Goal: Transaction & Acquisition: Purchase product/service

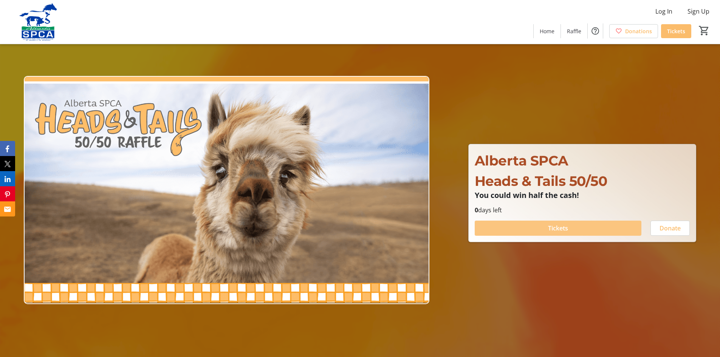
click at [564, 229] on span "Tickets" at bounding box center [558, 228] width 20 height 9
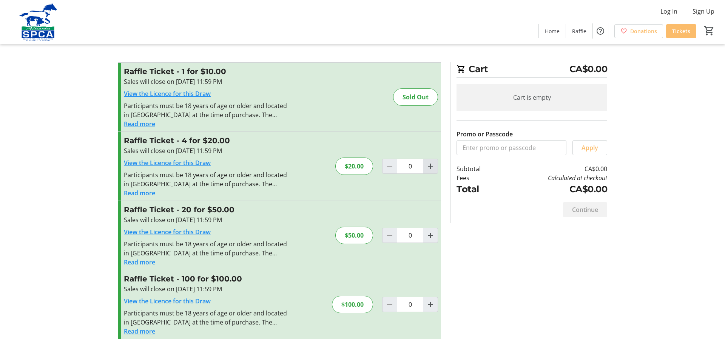
click at [433, 166] on mat-icon "Increment by one" at bounding box center [430, 166] width 9 height 9
type input "1"
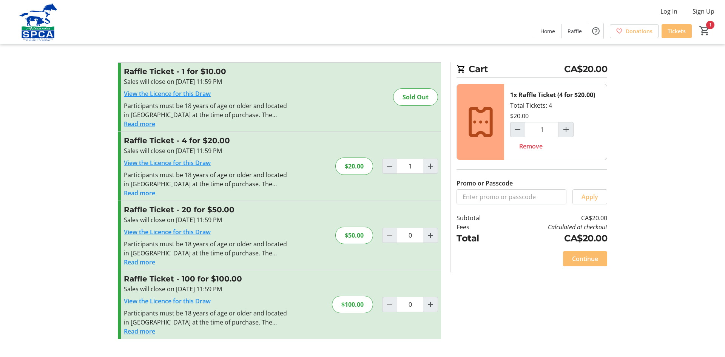
drag, startPoint x: 723, startPoint y: 318, endPoint x: 718, endPoint y: 366, distance: 48.2
click at [718, 357] on html "Log In Sign Up Home Raffle Donations Tickets 1 Home Raffle Donations Tickets Ca…" at bounding box center [362, 178] width 725 height 357
click at [586, 261] on span "Continue" at bounding box center [585, 258] width 26 height 9
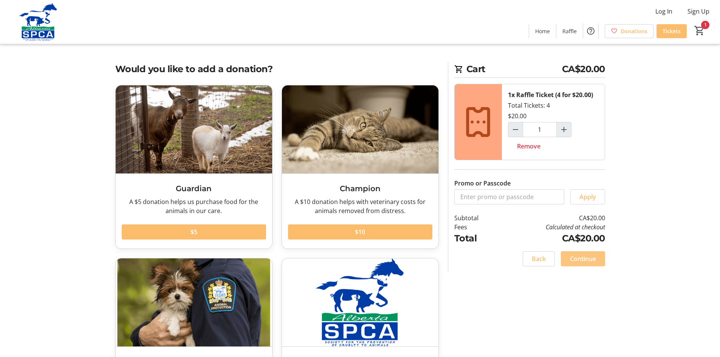
click at [583, 260] on span "Continue" at bounding box center [583, 258] width 26 height 9
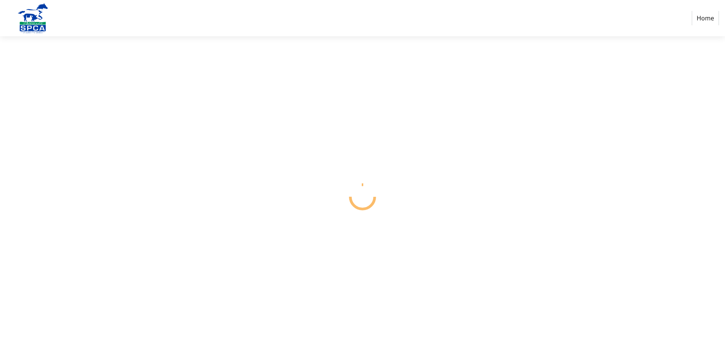
select select "CA"
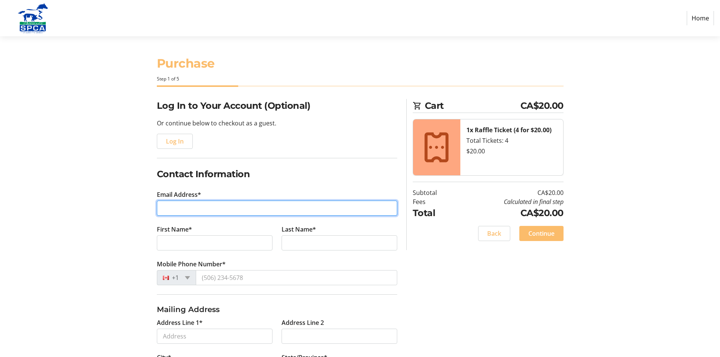
click at [168, 206] on input "Email Address*" at bounding box center [277, 208] width 240 height 15
type input "[PERSON_NAME][EMAIL_ADDRESS][PERSON_NAME][DOMAIN_NAME]"
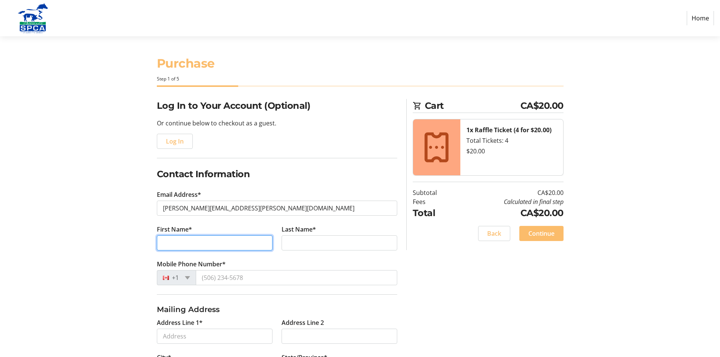
click at [166, 245] on input "First Name*" at bounding box center [215, 242] width 116 height 15
type input "[PERSON_NAME]"
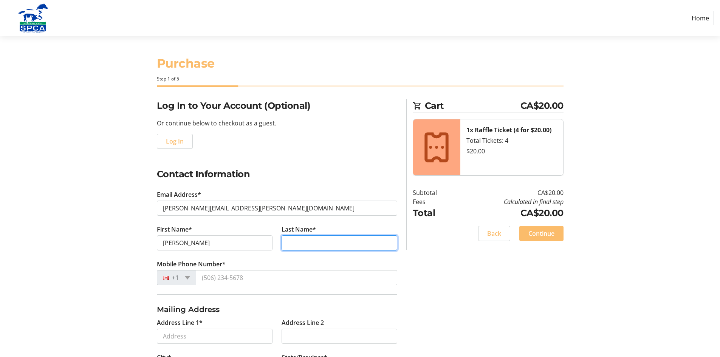
click at [291, 243] on input "Last Name*" at bounding box center [339, 242] width 116 height 15
type input "[PERSON_NAME]"
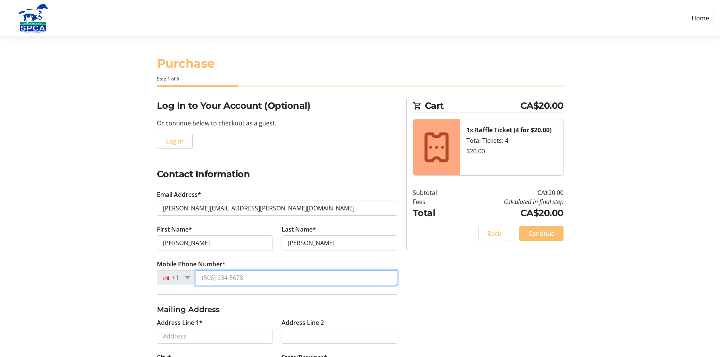
click at [246, 277] on input "Mobile Phone Number*" at bounding box center [296, 277] width 201 height 15
click at [232, 284] on input "Mobile Phone Number*" at bounding box center [296, 277] width 201 height 15
click at [255, 277] on input "Mobile Phone Number*" at bounding box center [296, 277] width 201 height 15
type input "[PHONE_NUMBER]"
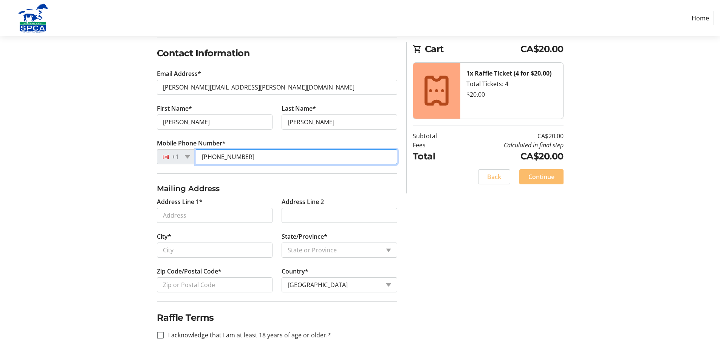
scroll to position [122, 0]
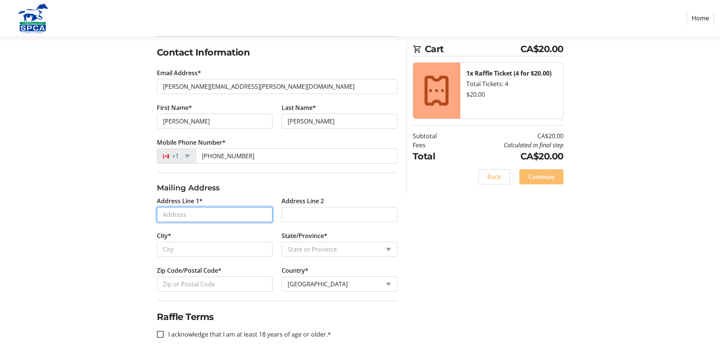
click at [164, 214] on input "Address Line 1*" at bounding box center [215, 214] width 116 height 15
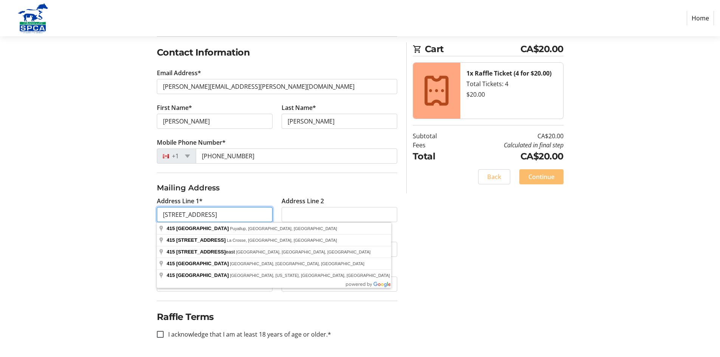
type input "[STREET_ADDRESS]"
click at [236, 181] on fieldset "Mailing Address Address Line 1* 415 - 13 Street South Address Line 2 City* Stat…" at bounding box center [277, 237] width 240 height 128
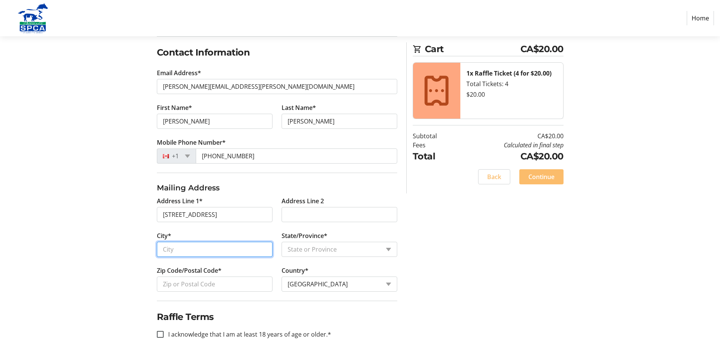
click at [163, 248] on input "City*" at bounding box center [215, 249] width 116 height 15
type input "Lethbridge"
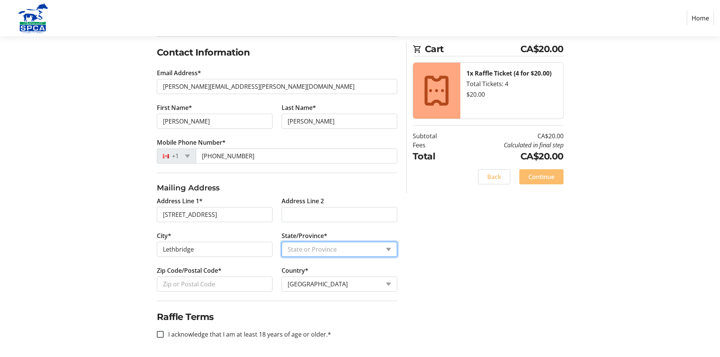
click at [390, 249] on select "State or Province State or Province [GEOGRAPHIC_DATA] [GEOGRAPHIC_DATA] [GEOGRA…" at bounding box center [339, 249] width 116 height 15
select select "AB"
click at [281, 242] on select "State or Province State or Province [GEOGRAPHIC_DATA] [GEOGRAPHIC_DATA] [GEOGRA…" at bounding box center [339, 249] width 116 height 15
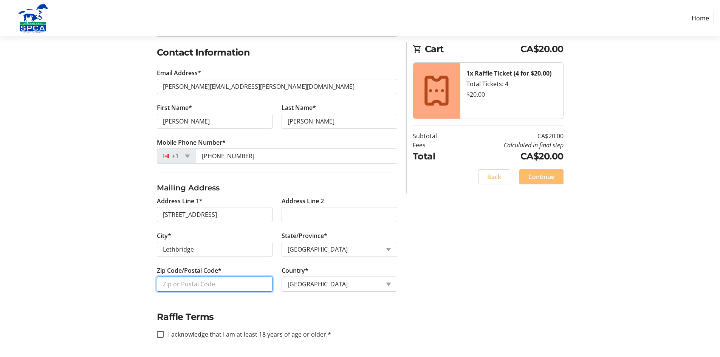
drag, startPoint x: 161, startPoint y: 282, endPoint x: 166, endPoint y: 285, distance: 5.6
click at [162, 282] on input "Zip Code/Postal Code*" at bounding box center [215, 284] width 116 height 15
type input "T1J 2V8"
click at [159, 334] on input "I acknowledge that I am at least 18 years of age or older.*" at bounding box center [160, 334] width 7 height 7
checkbox input "true"
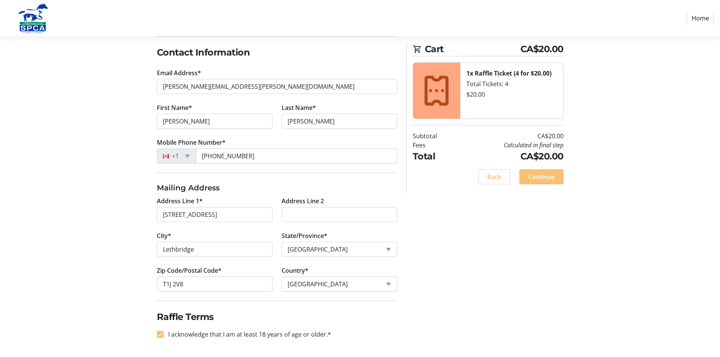
click at [544, 177] on span "Continue" at bounding box center [541, 176] width 26 height 9
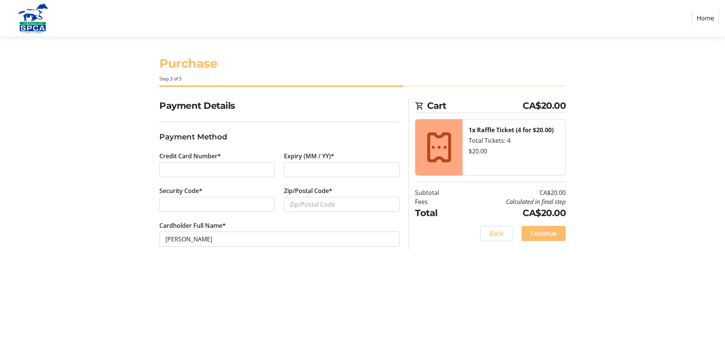
click at [289, 167] on div at bounding box center [342, 169] width 116 height 15
click at [289, 204] on input "Zip/Postal Code*" at bounding box center [342, 204] width 116 height 15
type input "T1J 2V8"
click at [539, 235] on span "Continue" at bounding box center [544, 233] width 26 height 9
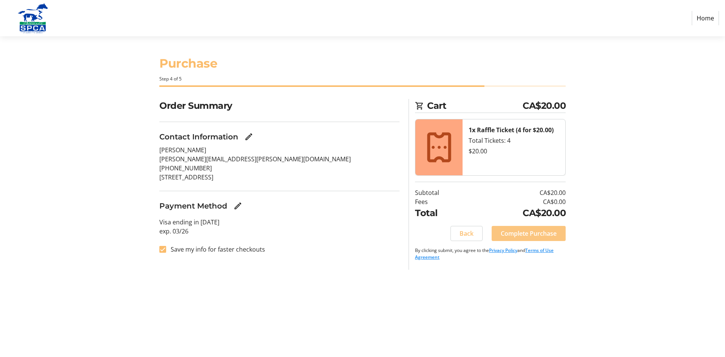
click at [528, 235] on span "Complete Purchase" at bounding box center [529, 233] width 56 height 9
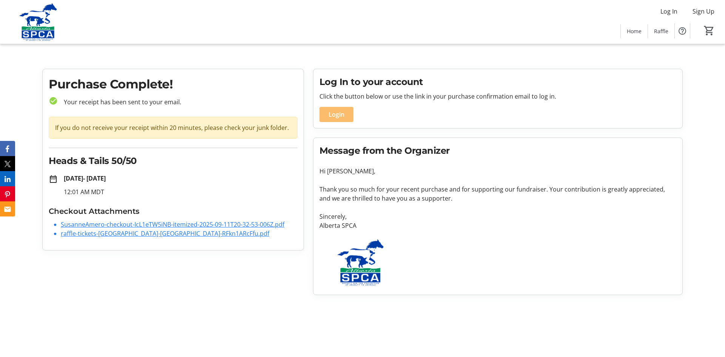
click at [123, 224] on link "SusanneAmero-checkout-IcL1eTW5iNB-itemized-2025-09-11T20-32-53-006Z.pdf" at bounding box center [173, 224] width 224 height 8
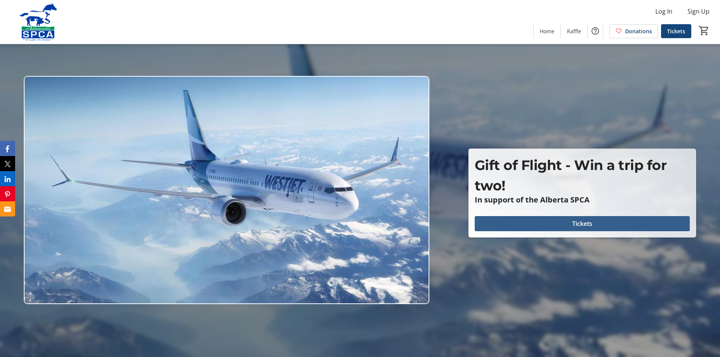
click at [555, 225] on span at bounding box center [581, 224] width 215 height 18
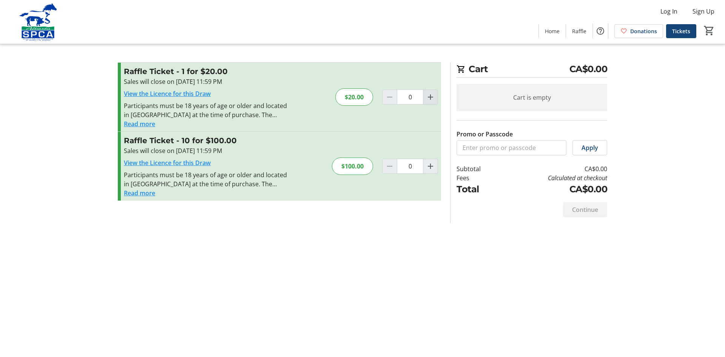
click at [431, 97] on mat-icon "Increment by one" at bounding box center [430, 97] width 9 height 9
type input "1"
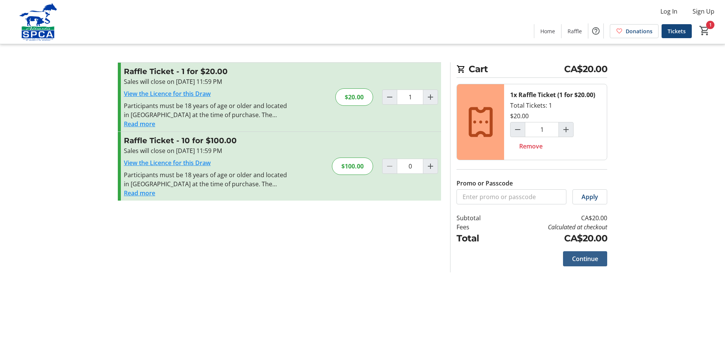
click at [590, 259] on span "Continue" at bounding box center [585, 258] width 26 height 9
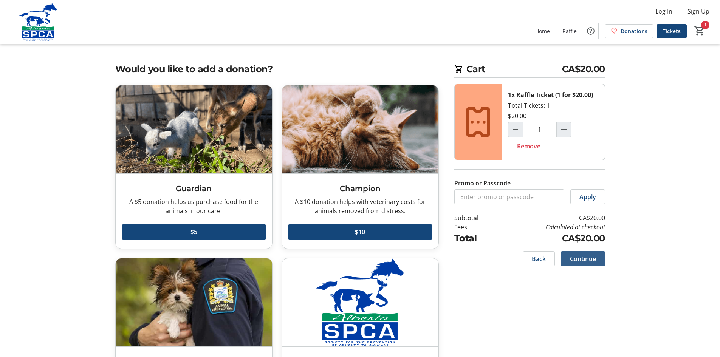
click at [590, 259] on span "Continue" at bounding box center [583, 258] width 26 height 9
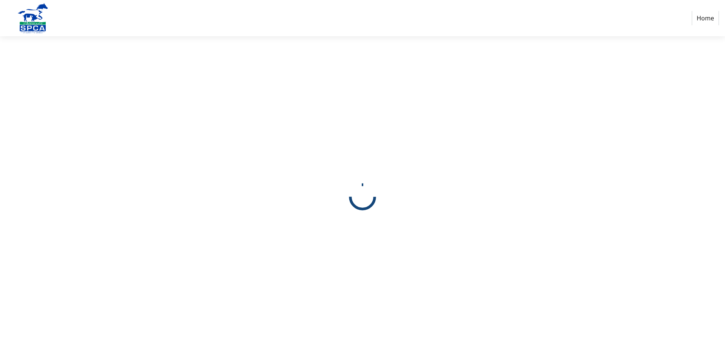
select select "CA"
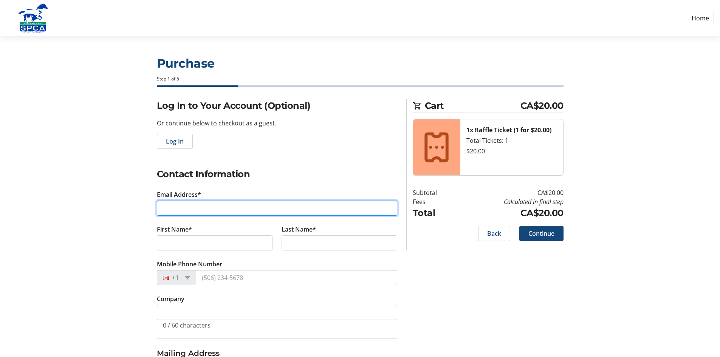
click at [164, 207] on input "Email Address*" at bounding box center [277, 208] width 240 height 15
type input "[PERSON_NAME][EMAIL_ADDRESS][PERSON_NAME][DOMAIN_NAME]"
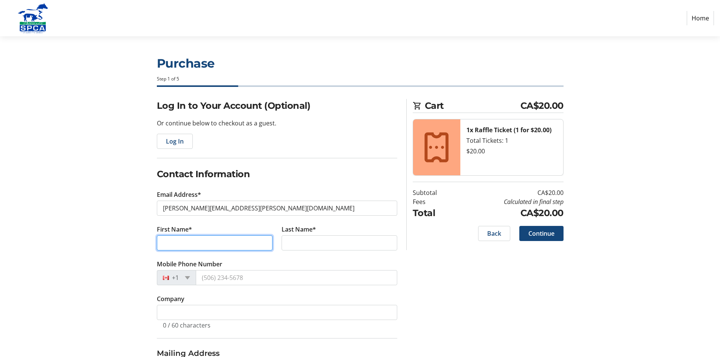
click at [180, 244] on input "First Name*" at bounding box center [215, 242] width 116 height 15
type input "[PERSON_NAME]"
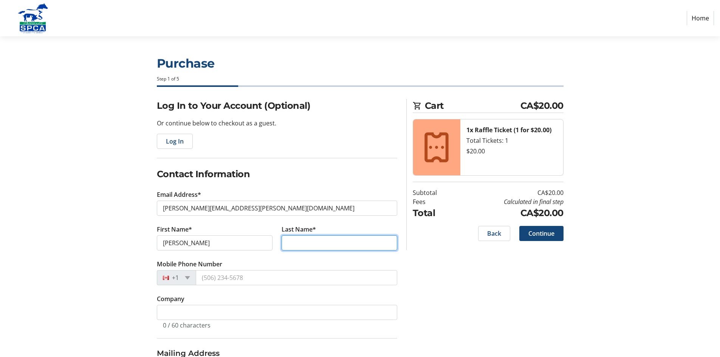
click at [290, 240] on input "Last Name*" at bounding box center [339, 242] width 116 height 15
type input "[PERSON_NAME]"
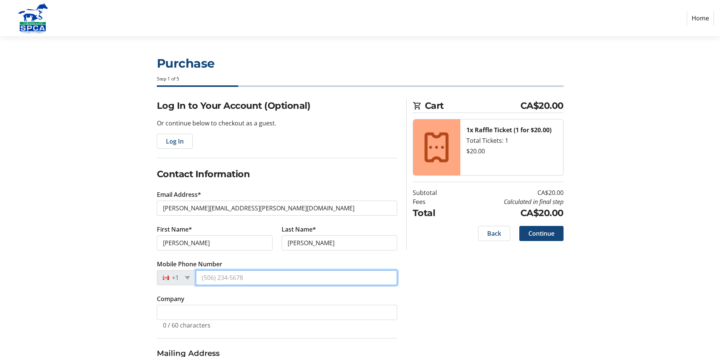
drag, startPoint x: 244, startPoint y: 278, endPoint x: 256, endPoint y: 277, distance: 12.6
click at [246, 278] on input "Mobile Phone Number" at bounding box center [296, 277] width 201 height 15
type input "[PHONE_NUMBER]"
click at [288, 279] on input "[PHONE_NUMBER]" at bounding box center [296, 277] width 201 height 15
click at [407, 278] on div "Log In to Your Account (Optional) Or continue below to checkout as a guest. Log…" at bounding box center [360, 310] width 499 height 423
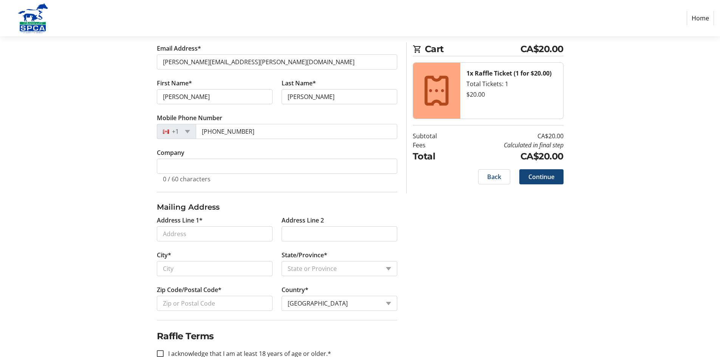
scroll to position [165, 0]
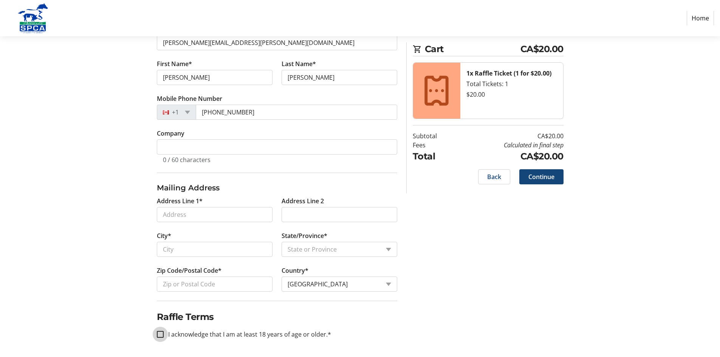
click at [159, 334] on input "I acknowledge that I am at least 18 years of age or older.*" at bounding box center [160, 334] width 7 height 7
checkbox input "true"
click at [186, 216] on input "Address Line 1*" at bounding box center [215, 214] width 116 height 15
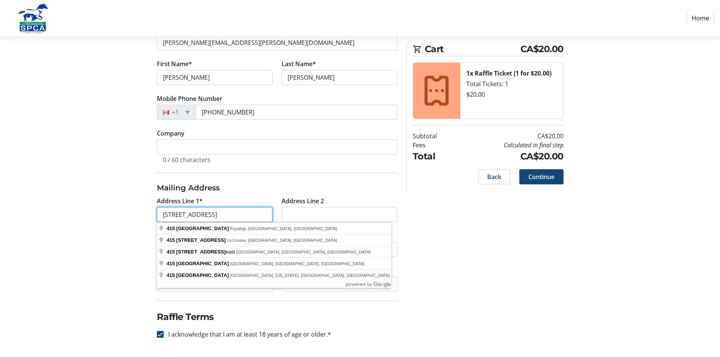
type input "[STREET_ADDRESS]"
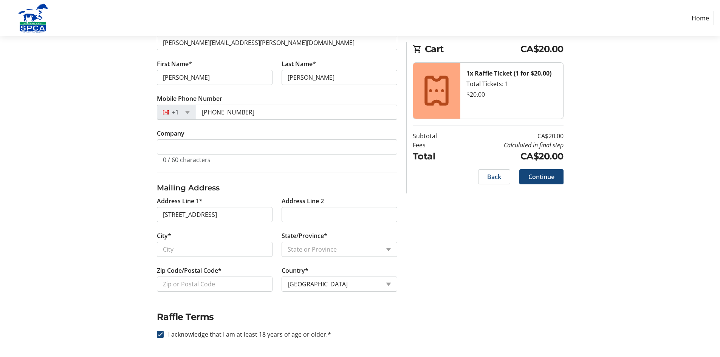
click at [121, 260] on div "Log In to Your Account (Optional) Or continue below to checkout as a guest. Log…" at bounding box center [360, 145] width 499 height 423
click at [172, 249] on input "City*" at bounding box center [215, 249] width 116 height 15
type input "Lethbridge"
click at [389, 249] on select "State or Province State or Province [GEOGRAPHIC_DATA] [GEOGRAPHIC_DATA] [GEOGRA…" at bounding box center [339, 249] width 116 height 15
select select "AB"
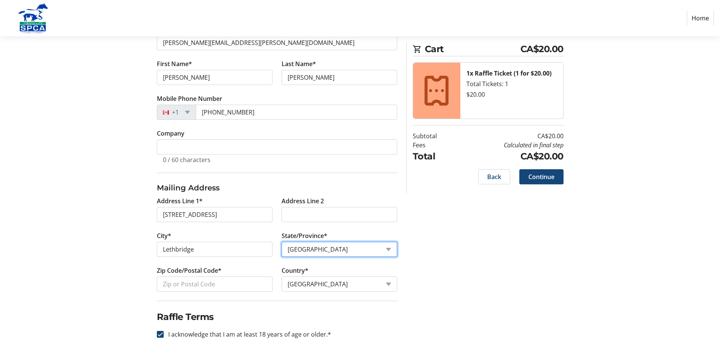
click at [281, 242] on select "State or Province State or Province [GEOGRAPHIC_DATA] [GEOGRAPHIC_DATA] [GEOGRA…" at bounding box center [339, 249] width 116 height 15
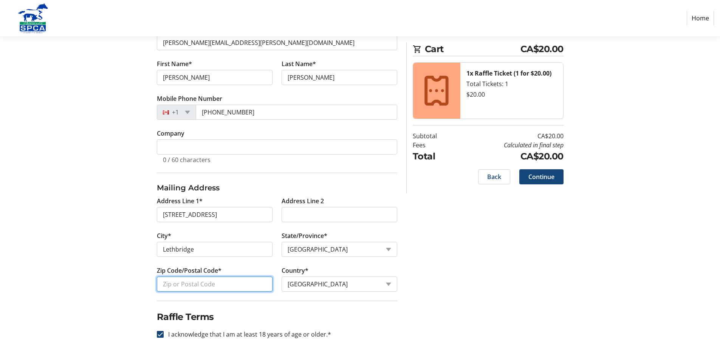
click at [164, 284] on input "Zip Code/Postal Code*" at bounding box center [215, 284] width 116 height 15
type input "T1J 2V8"
click at [542, 175] on span "Continue" at bounding box center [541, 176] width 26 height 9
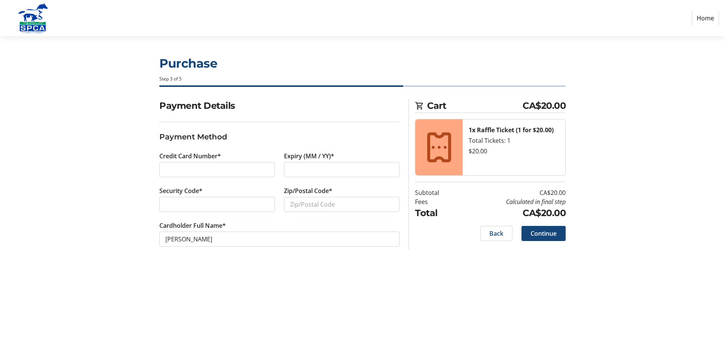
click at [289, 167] on div at bounding box center [342, 169] width 116 height 15
click at [291, 202] on input "Zip/Postal Code*" at bounding box center [342, 204] width 116 height 15
click at [297, 202] on input "T1J 2V8" at bounding box center [342, 204] width 116 height 15
click at [298, 204] on input "T1J 2V8" at bounding box center [342, 204] width 116 height 15
type input "T1J 2V8"
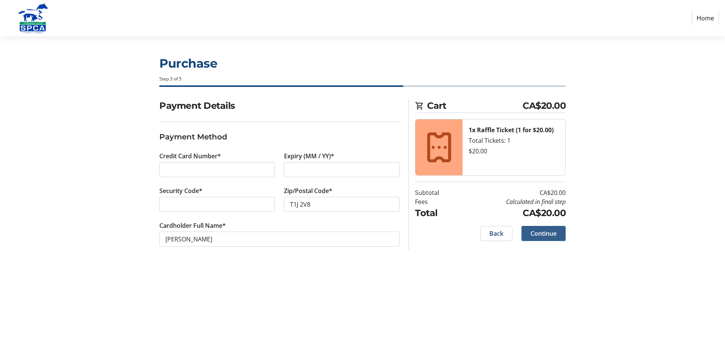
click at [543, 233] on span "Continue" at bounding box center [544, 233] width 26 height 9
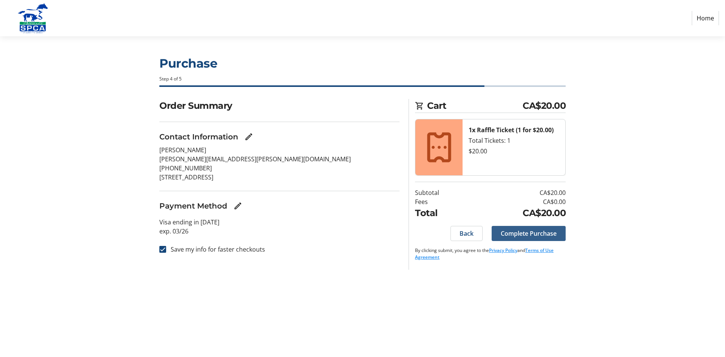
click at [539, 235] on span "Complete Purchase" at bounding box center [529, 233] width 56 height 9
